Goal: Task Accomplishment & Management: Complete application form

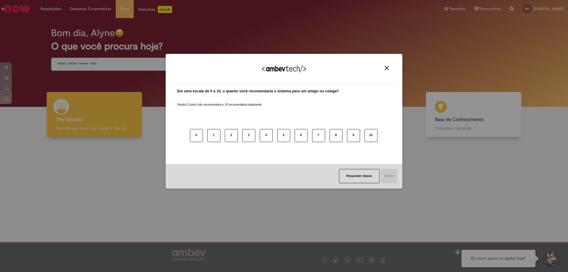
drag, startPoint x: 386, startPoint y: 67, endPoint x: 372, endPoint y: 59, distance: 17.2
click at [386, 67] on img "Close" at bounding box center [386, 68] width 4 height 4
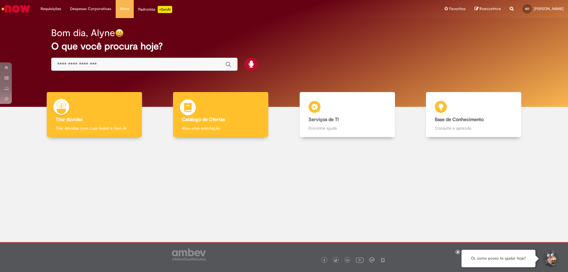
click at [208, 131] on p "Abra uma solicitação" at bounding box center [220, 128] width 77 height 6
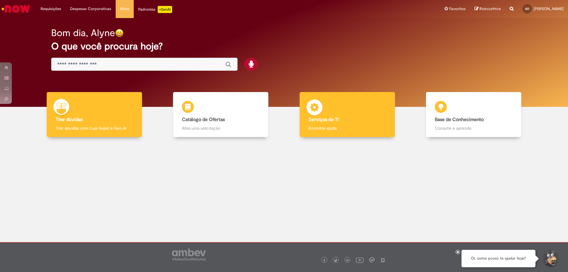
click at [331, 100] on div "Serviços de TI Serviços de TI Encontre ajuda" at bounding box center [347, 114] width 95 height 45
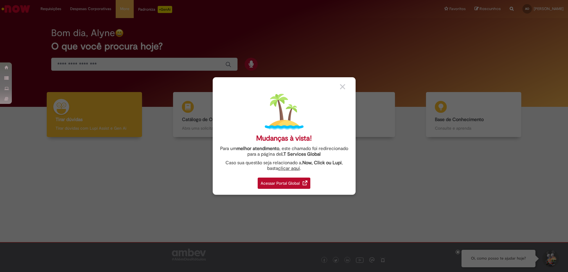
click at [279, 182] on div "Acessar Portal Global" at bounding box center [284, 182] width 53 height 11
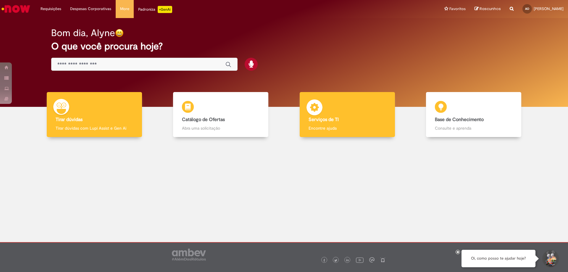
click at [309, 122] on b "Serviços de TI" at bounding box center [323, 120] width 30 height 6
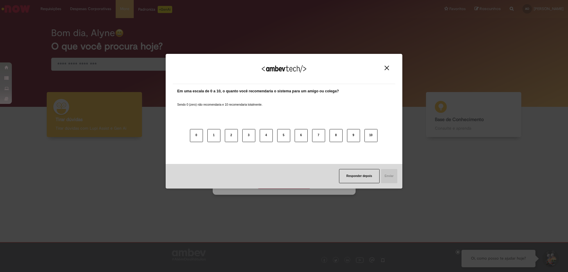
click at [389, 69] on button "Close" at bounding box center [387, 67] width 8 height 5
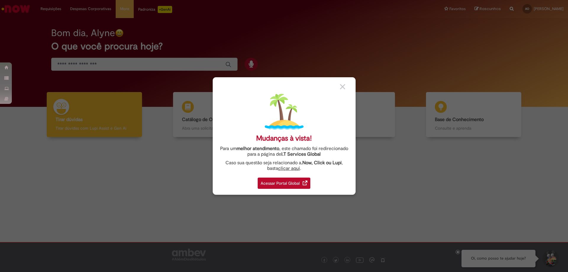
drag, startPoint x: 290, startPoint y: 184, endPoint x: 285, endPoint y: 184, distance: 5.0
click at [289, 184] on div "Acessar Portal Global" at bounding box center [284, 182] width 53 height 11
